Goal: Information Seeking & Learning: Learn about a topic

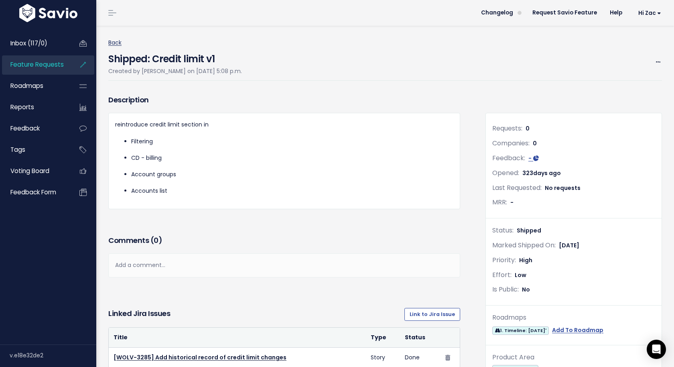
click at [117, 42] on link "Back" at bounding box center [114, 43] width 13 height 8
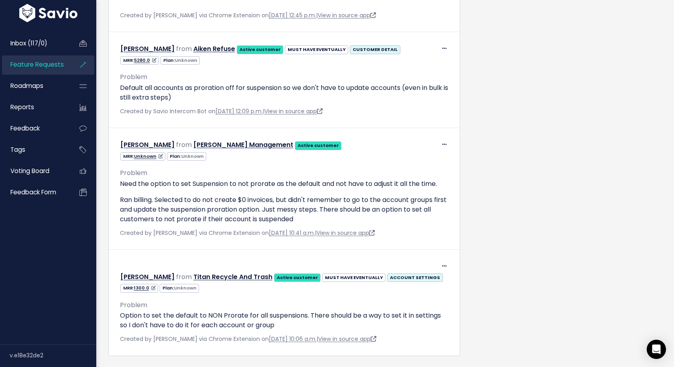
scroll to position [874, 0]
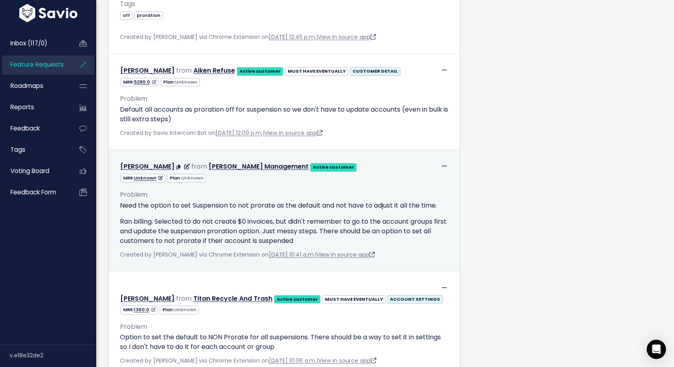
click at [269, 201] on p "Need the option to set Suspension to not prorate as the default and not have to…" at bounding box center [284, 206] width 329 height 10
